Goal: Task Accomplishment & Management: Complete application form

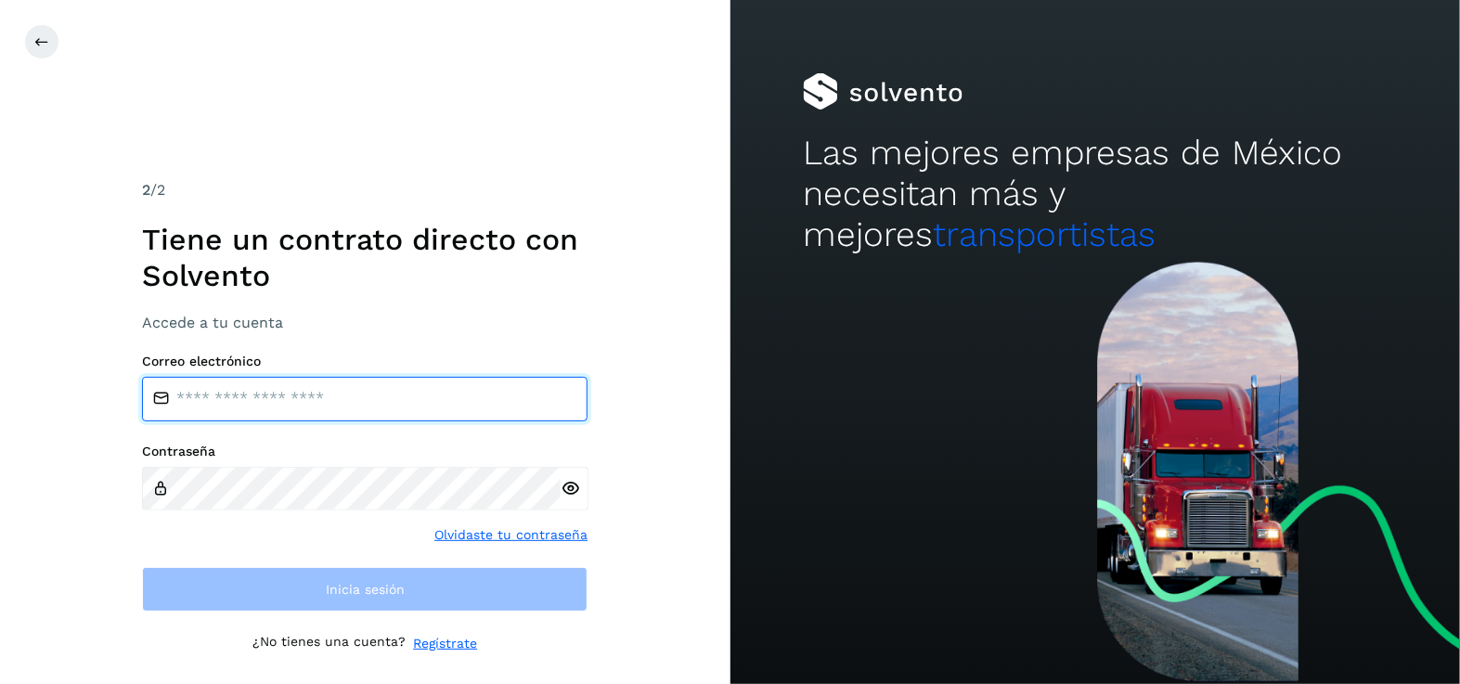
type input "**********"
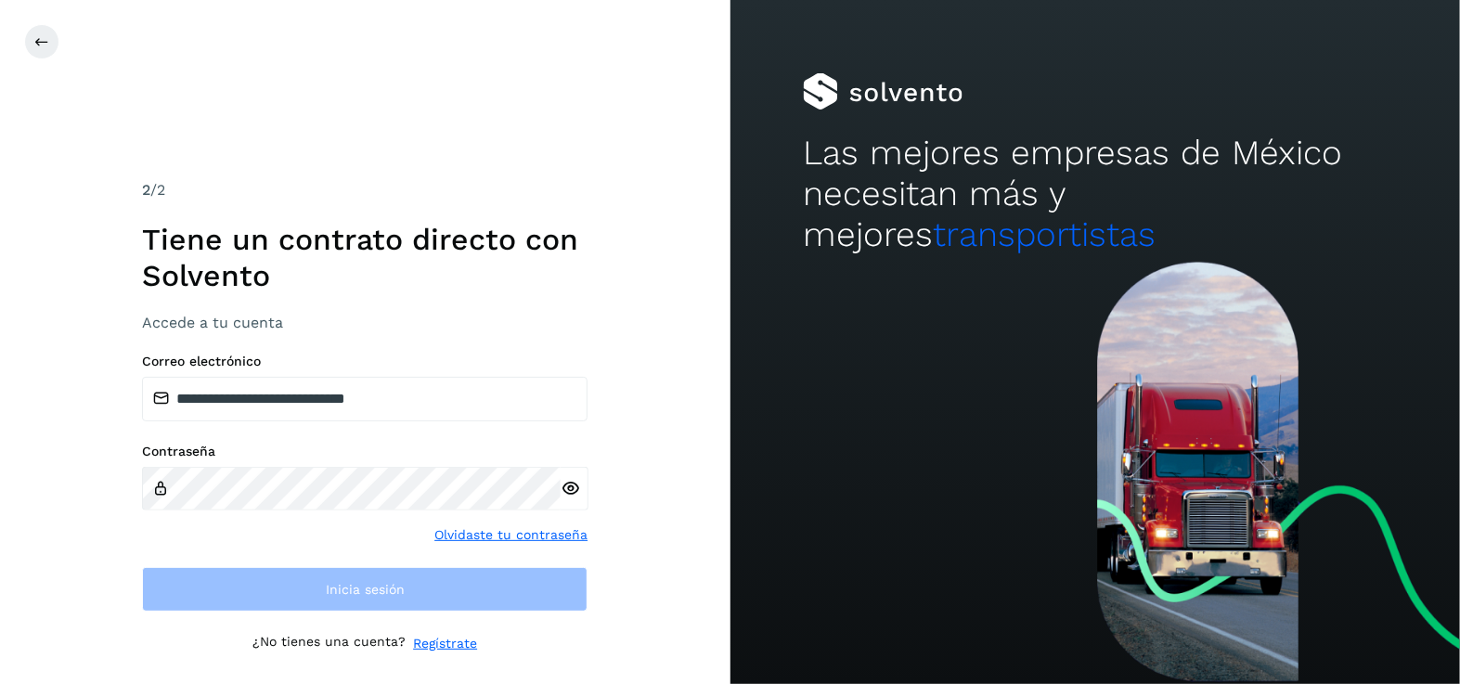
click at [442, 640] on link "Regístrate" at bounding box center [445, 643] width 64 height 19
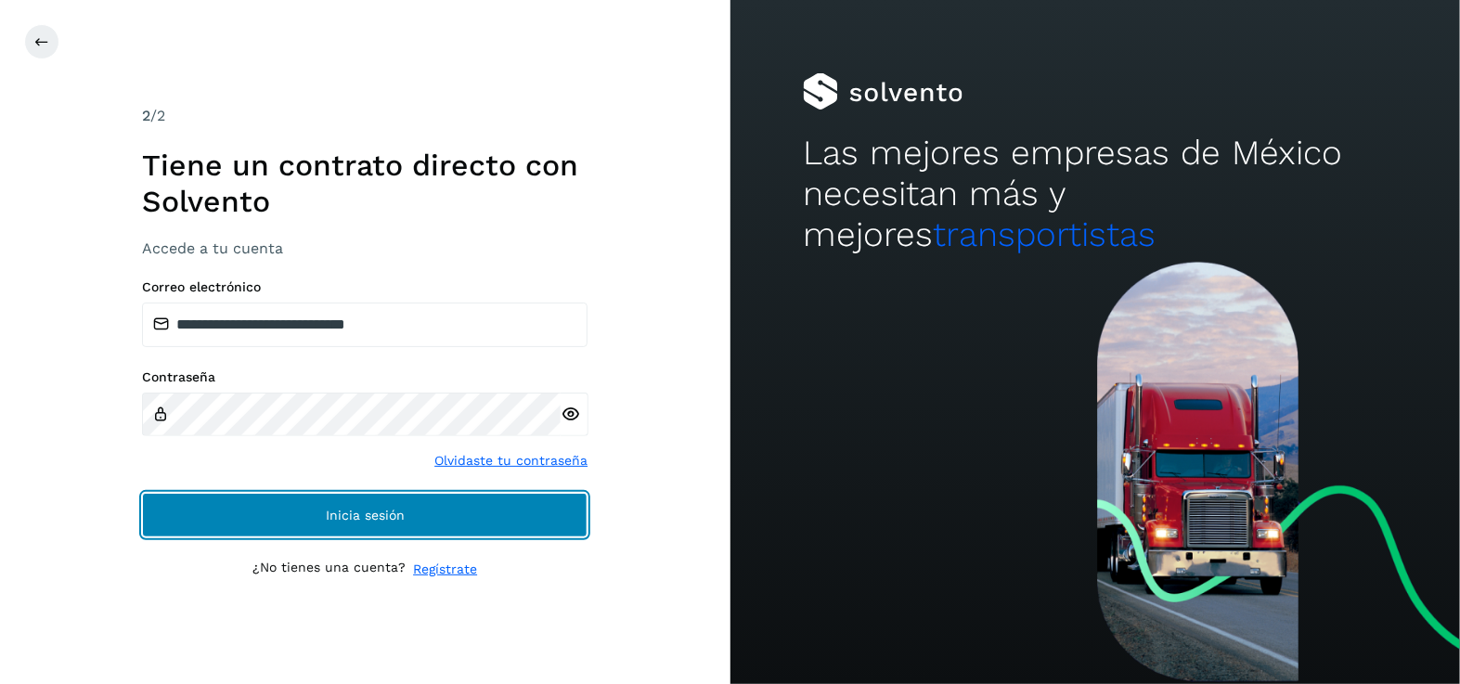
click at [472, 511] on button "Inicia sesión" at bounding box center [365, 515] width 446 height 45
